Goal: Check status: Check status

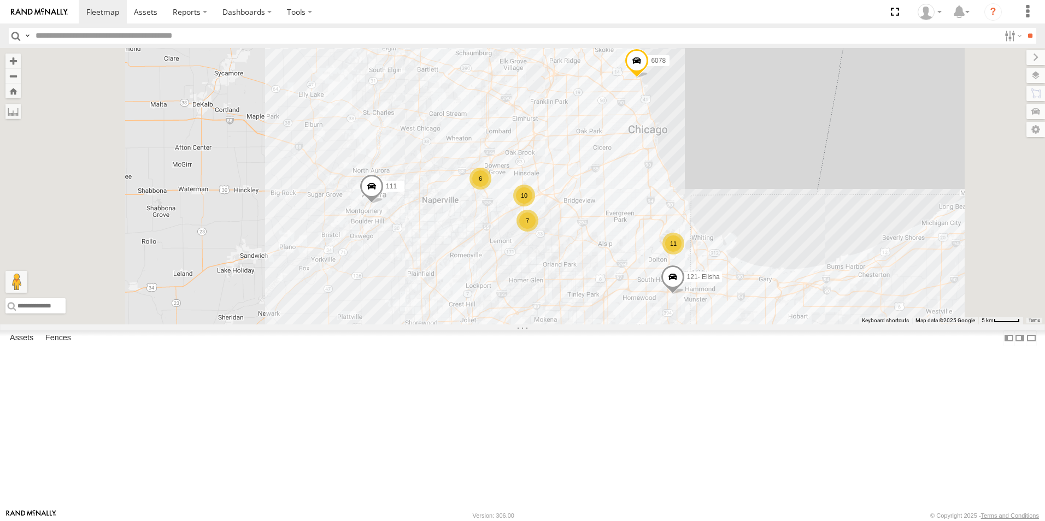
click at [0, 0] on div at bounding box center [0, 0] width 0 height 0
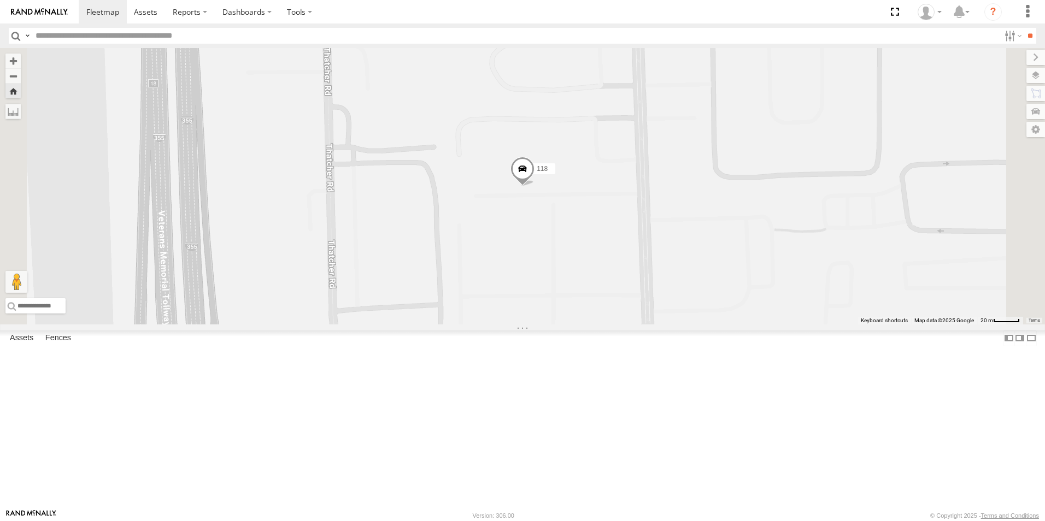
click at [31, 17] on link at bounding box center [39, 11] width 79 height 23
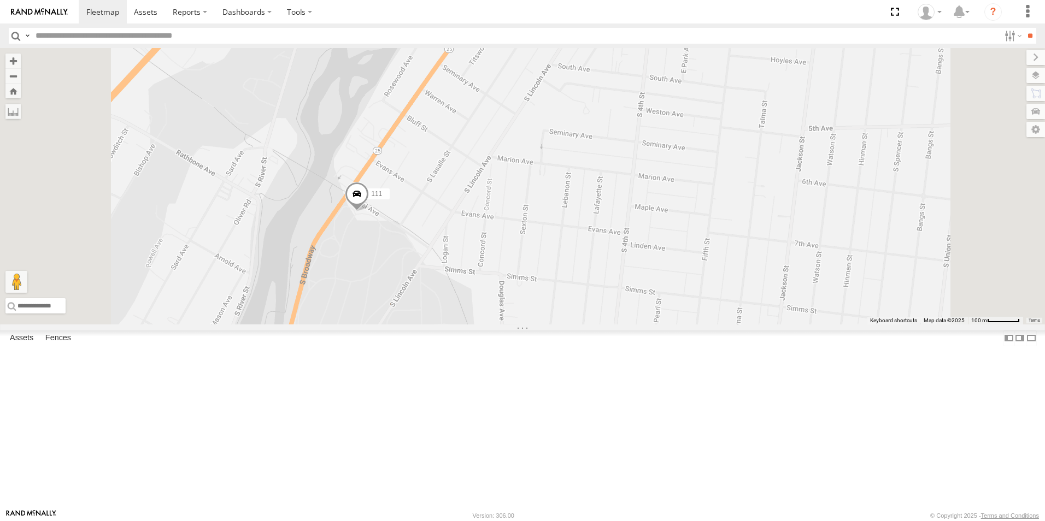
click at [25, 5] on link at bounding box center [39, 11] width 79 height 23
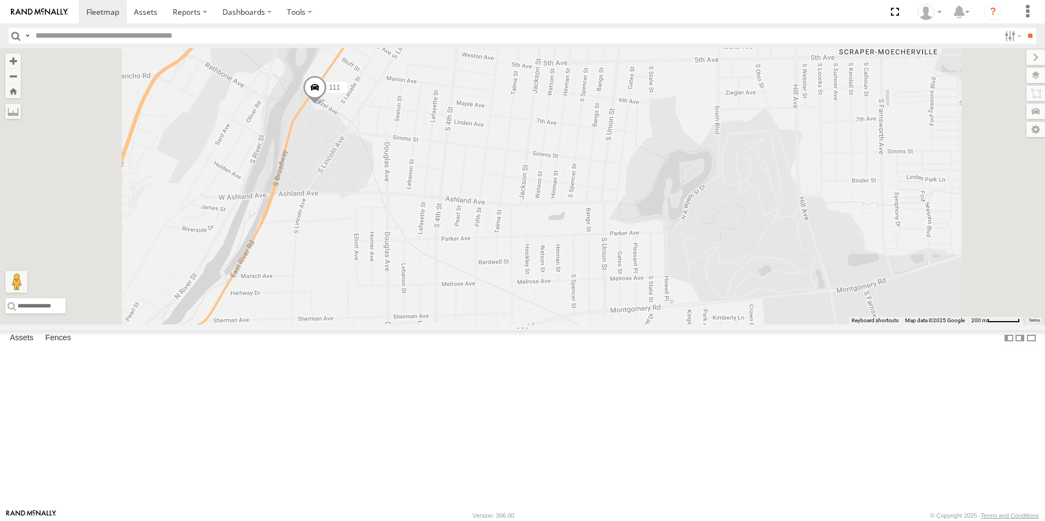
click at [327, 105] on span at bounding box center [315, 90] width 24 height 30
click at [330, 92] on label at bounding box center [318, 89] width 21 height 8
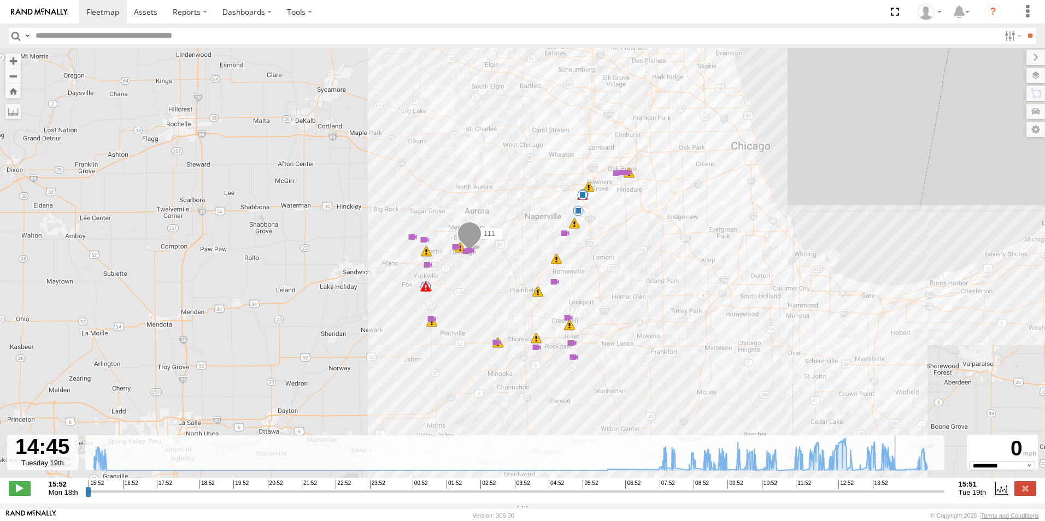
drag, startPoint x: 655, startPoint y: 496, endPoint x: 901, endPoint y: 516, distance: 246.7
click at [901, 497] on input "range" at bounding box center [514, 491] width 859 height 10
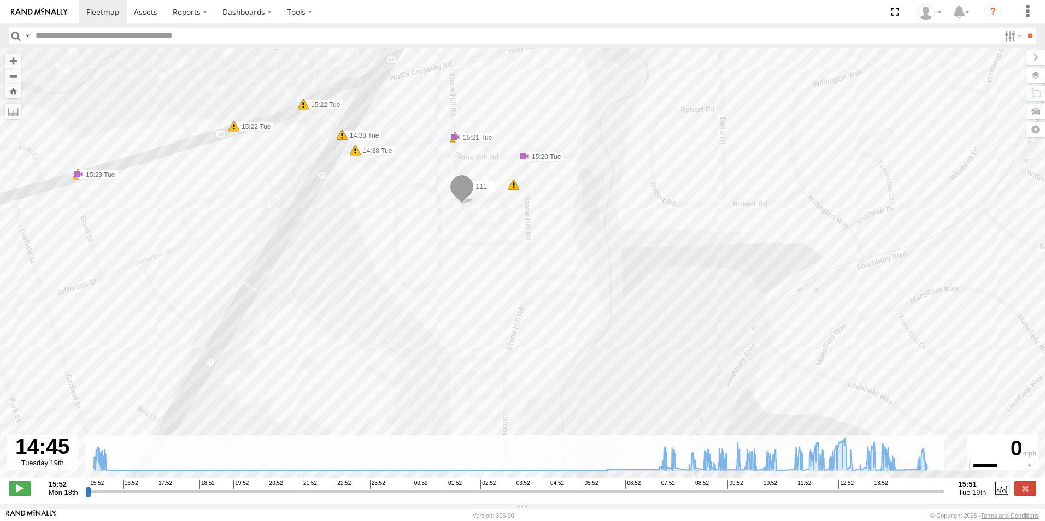
drag, startPoint x: 513, startPoint y: 372, endPoint x: 484, endPoint y: 156, distance: 217.7
click at [484, 156] on div "111 15:57 Mon 15:58 Mon 15:59 Mon 16:15 Mon 06:30 Tue 08:12 Tue 11:50 Tue 11:50…" at bounding box center [522, 269] width 1045 height 442
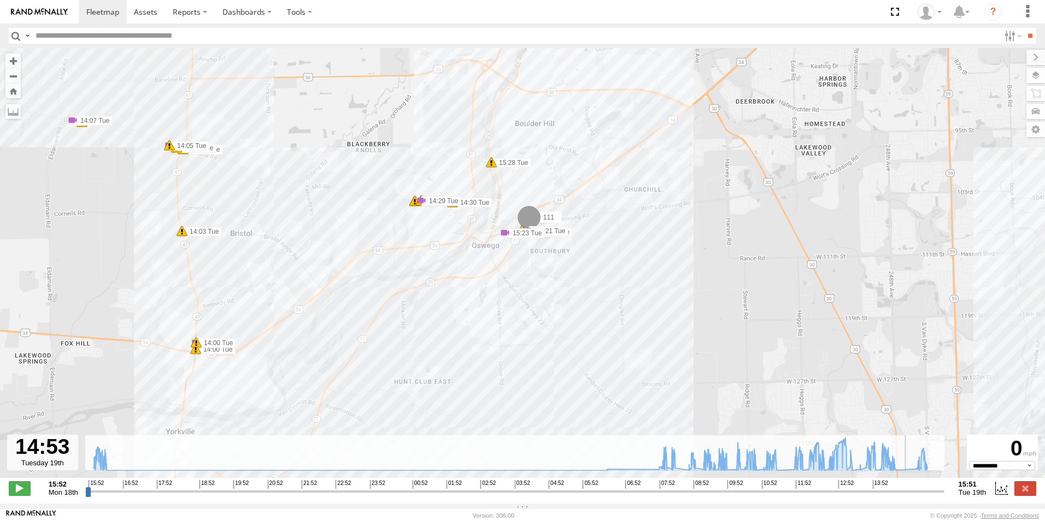
click at [906, 497] on input "range" at bounding box center [514, 491] width 859 height 10
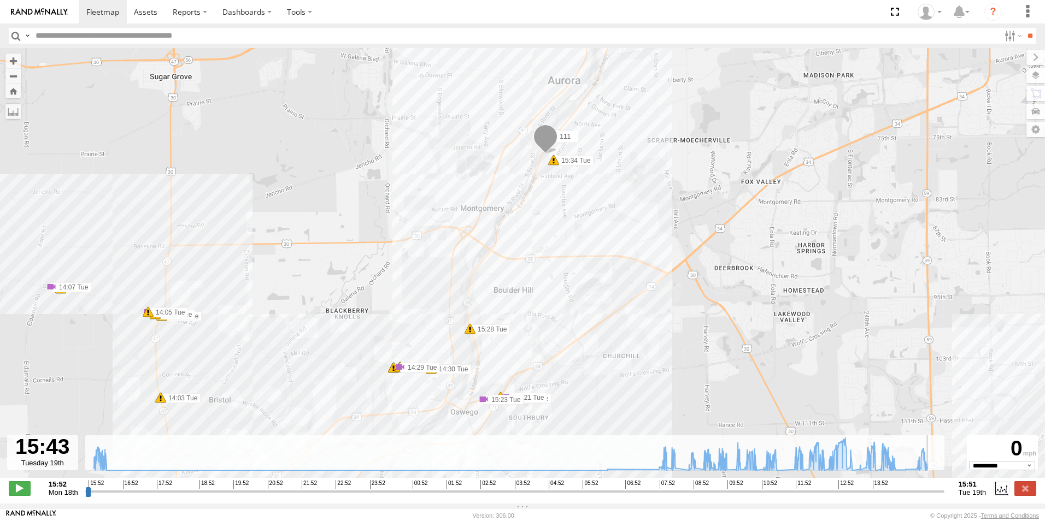
drag, startPoint x: 907, startPoint y: 497, endPoint x: 936, endPoint y: 487, distance: 30.3
type input "**********"
click at [936, 487] on input "range" at bounding box center [514, 491] width 859 height 10
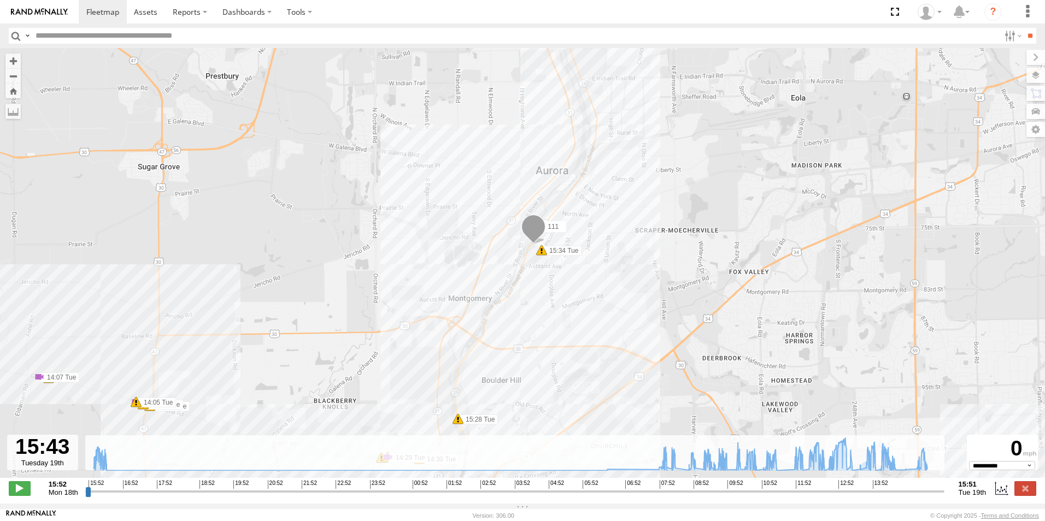
click at [58, 13] on img at bounding box center [39, 12] width 57 height 8
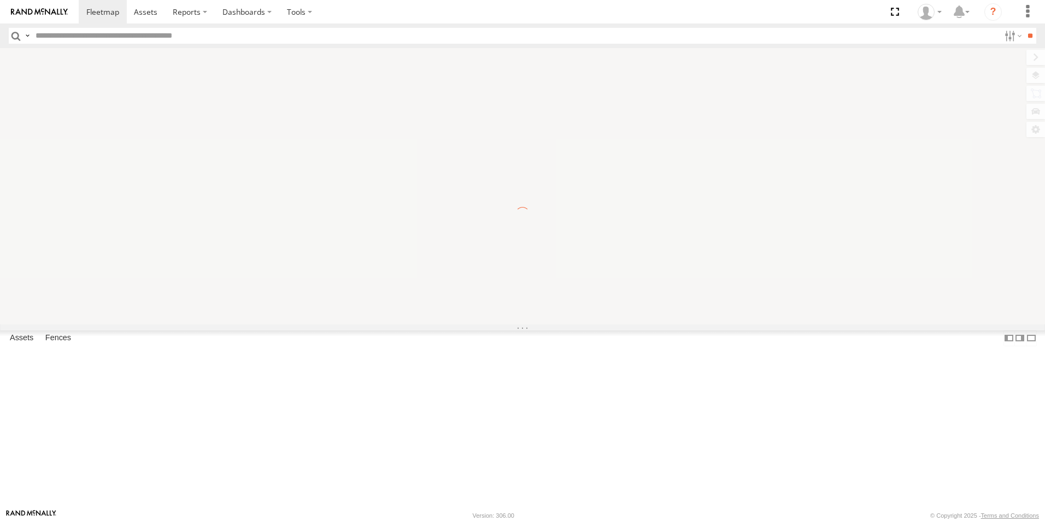
click at [58, 13] on img at bounding box center [39, 12] width 57 height 8
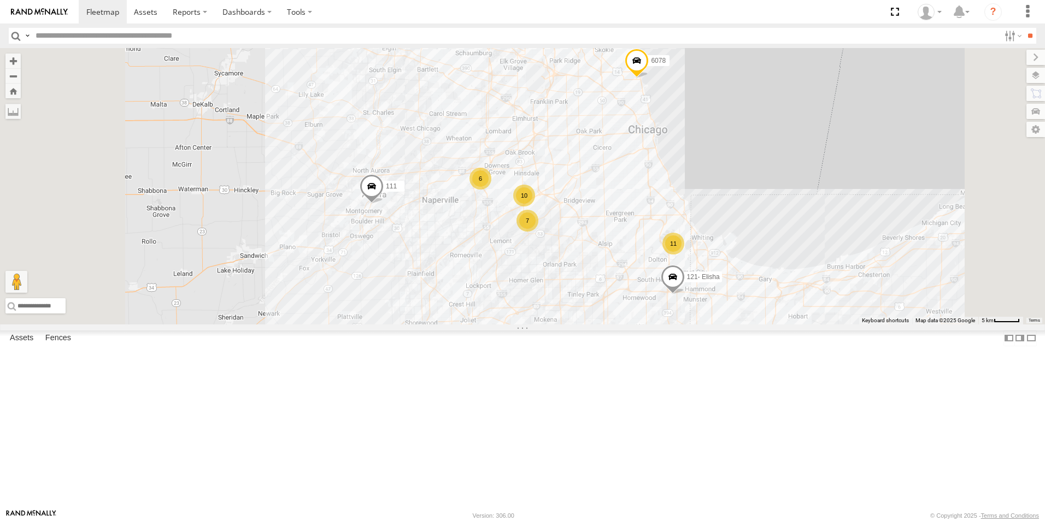
click at [47, 14] on img at bounding box center [39, 12] width 57 height 8
click at [49, 15] on img at bounding box center [39, 12] width 57 height 8
